Goal: Book appointment/travel/reservation

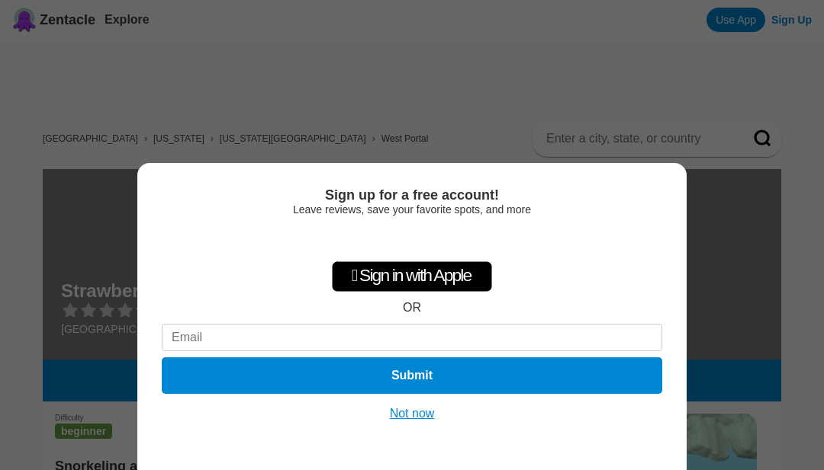
click at [416, 411] on button "Not now" at bounding box center [412, 413] width 54 height 15
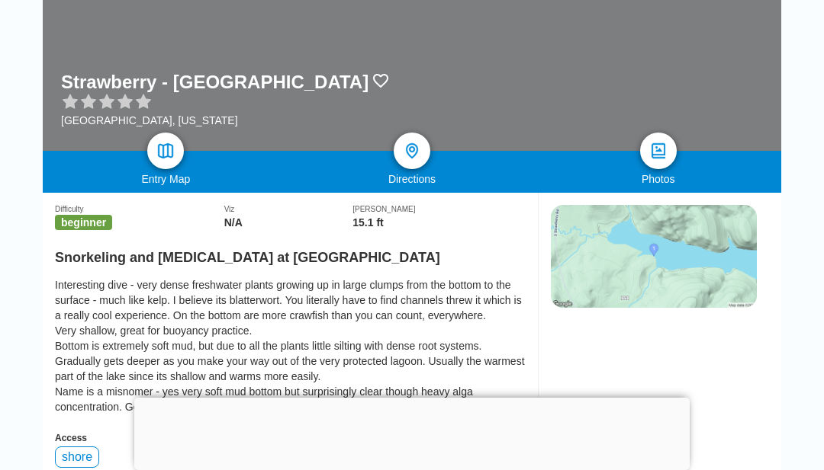
scroll to position [207, 0]
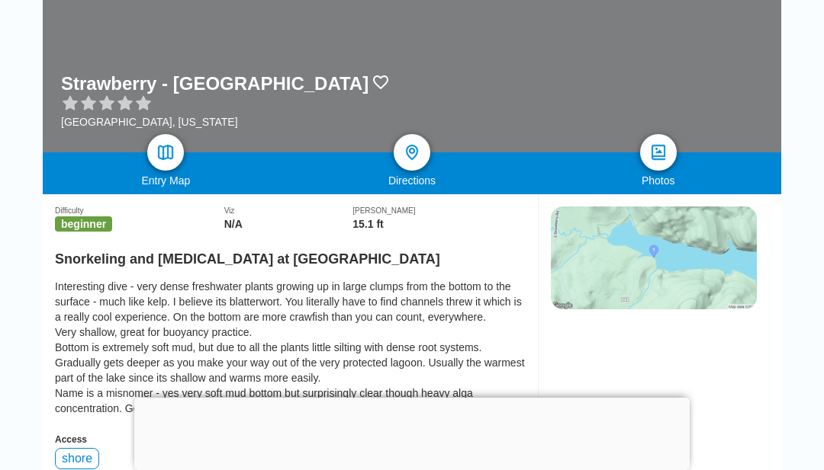
click at [175, 141] on link at bounding box center [165, 152] width 37 height 37
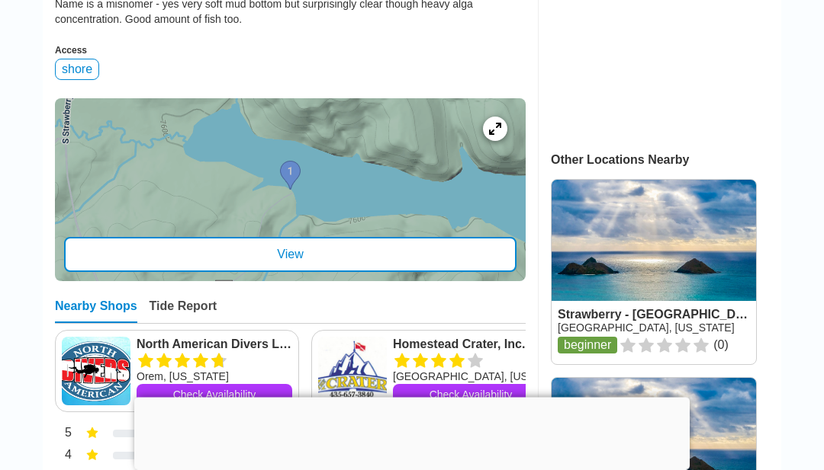
scroll to position [598, 0]
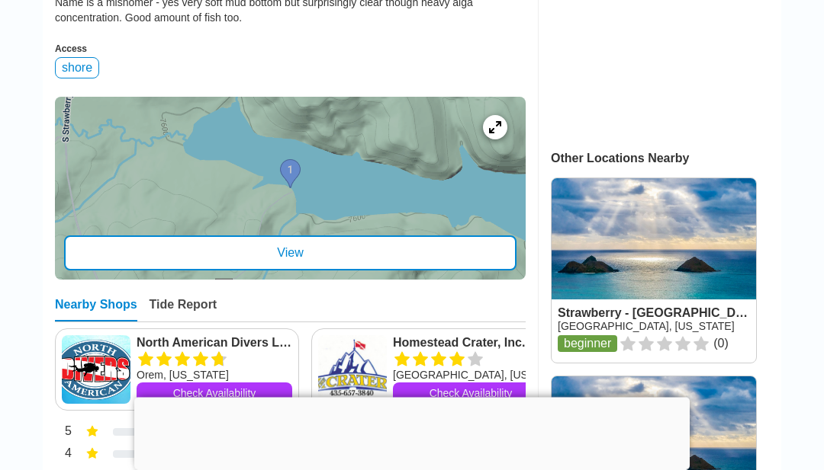
click at [85, 79] on div "shore" at bounding box center [77, 68] width 44 height 21
click at [86, 79] on div "shore" at bounding box center [77, 68] width 44 height 21
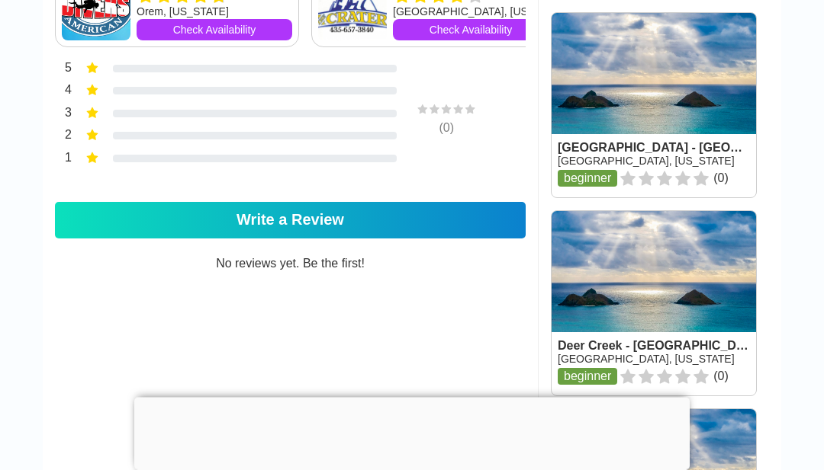
scroll to position [962, 0]
click at [807, 365] on main "United States › Utah › Utah County › West Portal Strawberry - Mud Creek USA, Ut…" at bounding box center [412, 442] width 824 height 2731
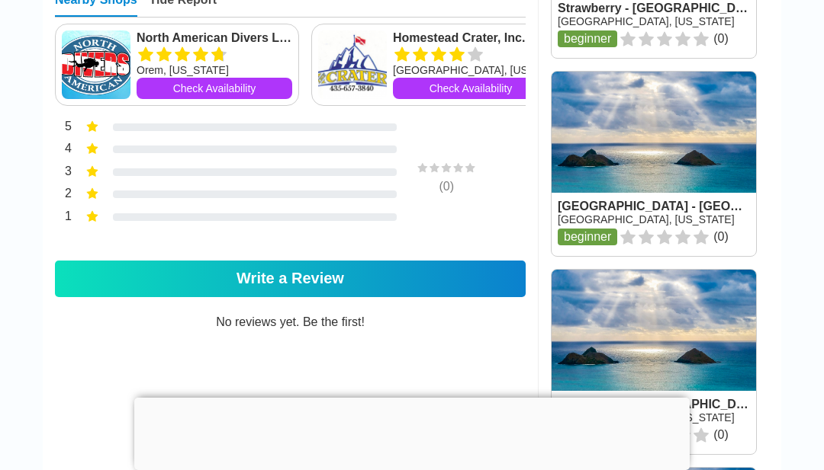
scroll to position [901, 0]
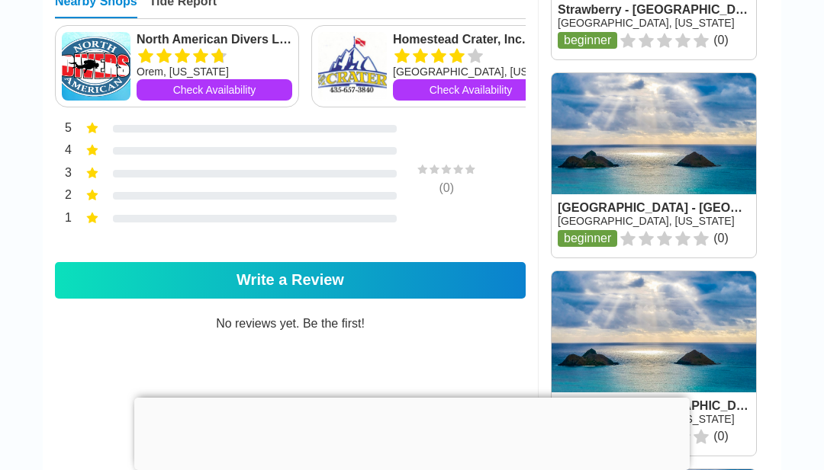
click at [229, 101] on link "Check Availability" at bounding box center [214, 89] width 156 height 21
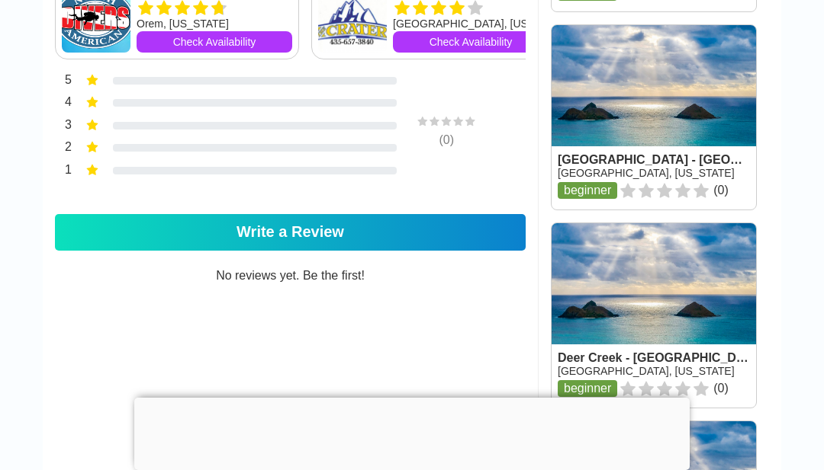
scroll to position [951, 0]
